Goal: Task Accomplishment & Management: Use online tool/utility

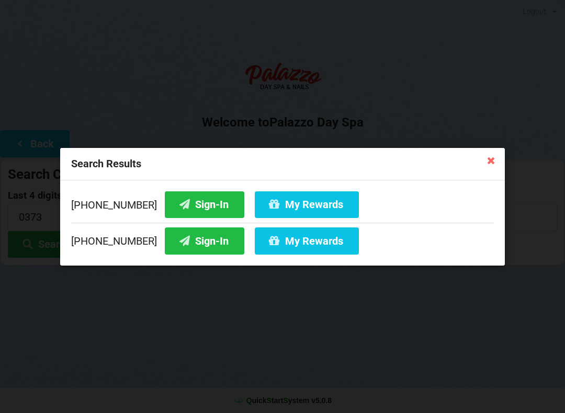
click at [301, 199] on button "My Rewards" at bounding box center [307, 204] width 104 height 27
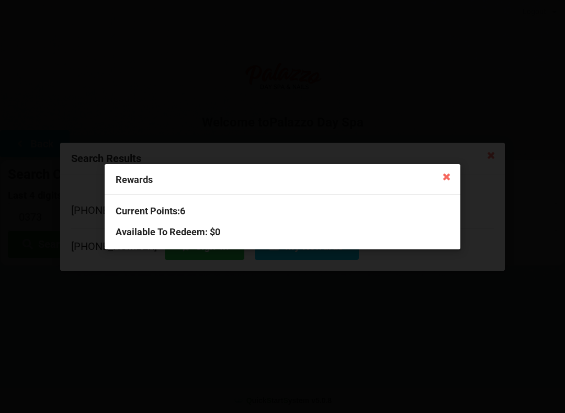
click at [480, 180] on div "Rewards Current Points: 6 Available To Redeem : $0" at bounding box center [282, 206] width 565 height 413
click at [449, 164] on div "Rewards" at bounding box center [283, 179] width 356 height 31
click at [452, 169] on icon at bounding box center [447, 176] width 17 height 17
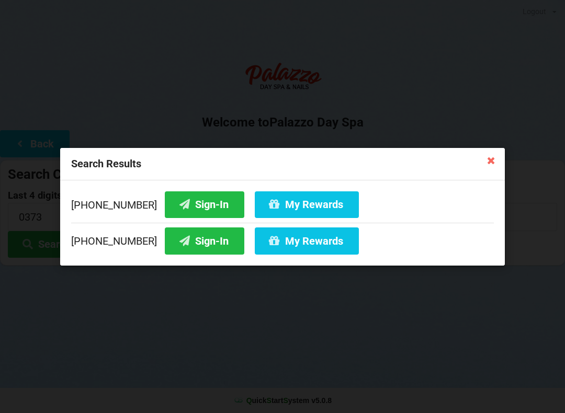
click at [496, 342] on div "Search Results [PHONE_NUMBER] Sign-In My Rewards [PHONE_NUMBER] Sign-In My Rewa…" at bounding box center [282, 206] width 565 height 413
click at [496, 156] on icon at bounding box center [491, 160] width 17 height 17
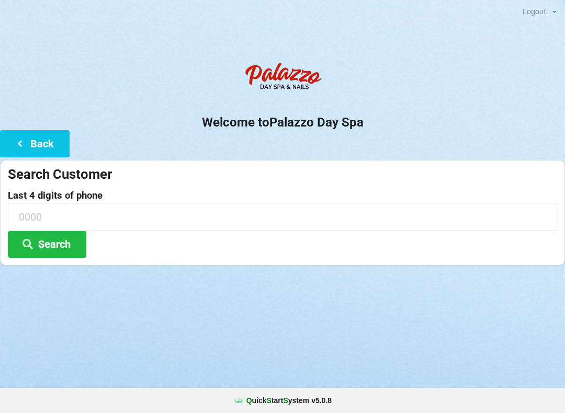
click at [91, 209] on input at bounding box center [282, 217] width 549 height 28
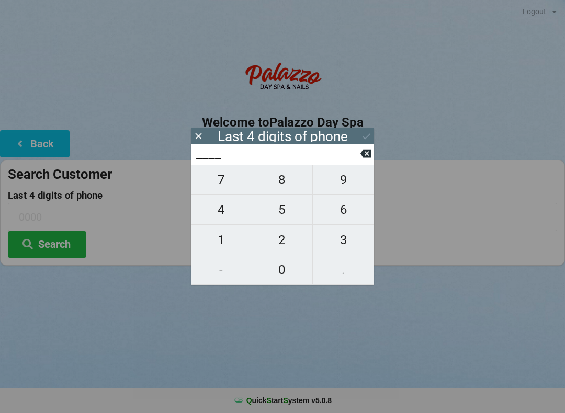
click at [218, 240] on span "1" at bounding box center [221, 240] width 61 height 22
type input "1___"
click at [346, 221] on span "6" at bounding box center [343, 210] width 61 height 22
type input "16__"
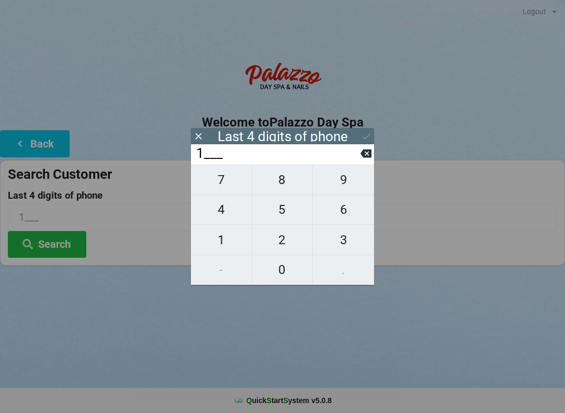
type input "16__"
click at [354, 190] on span "9" at bounding box center [343, 180] width 61 height 22
type input "169_"
click at [220, 188] on span "7" at bounding box center [221, 180] width 61 height 22
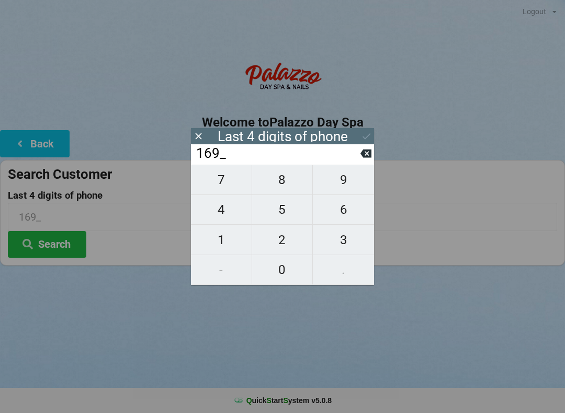
type input "1697"
click at [369, 136] on icon at bounding box center [366, 136] width 11 height 11
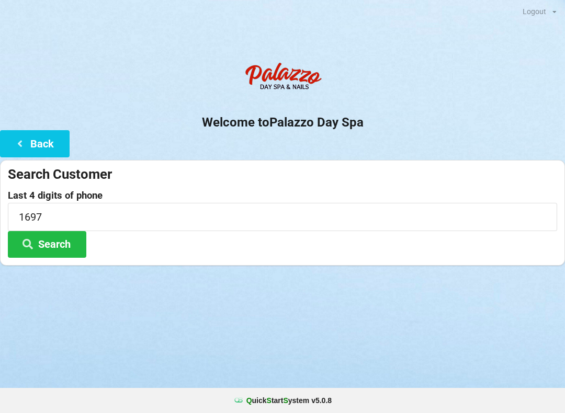
click at [52, 243] on button "Search" at bounding box center [47, 244] width 78 height 27
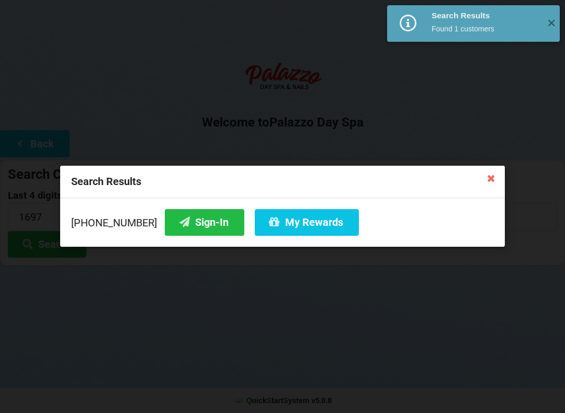
click at [178, 223] on button "Sign-In" at bounding box center [205, 222] width 80 height 27
